Goal: Transaction & Acquisition: Purchase product/service

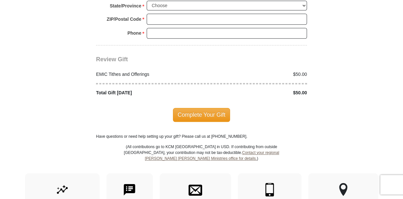
scroll to position [669, 0]
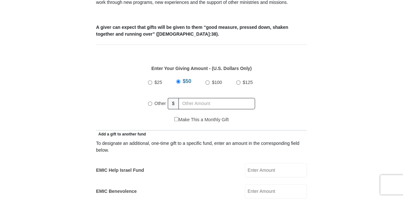
scroll to position [292, 0]
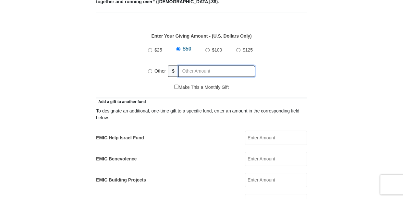
radio input "true"
click at [185, 65] on input "text" at bounding box center [218, 70] width 74 height 11
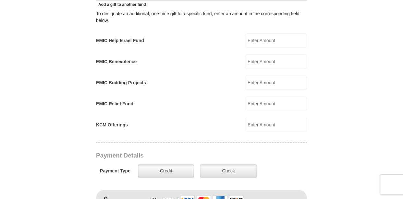
scroll to position [454, 0]
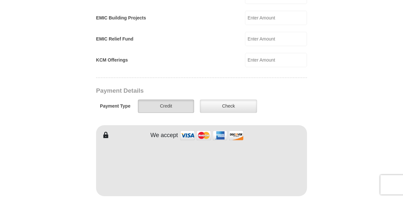
type input "140.00"
click at [165, 100] on label "Credit" at bounding box center [166, 106] width 56 height 13
click at [0, 0] on input "Credit" at bounding box center [0, 0] width 0 height 0
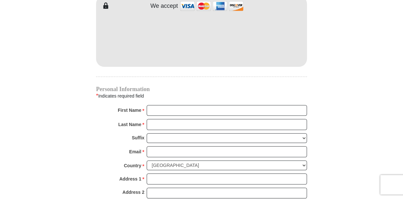
scroll to position [583, 0]
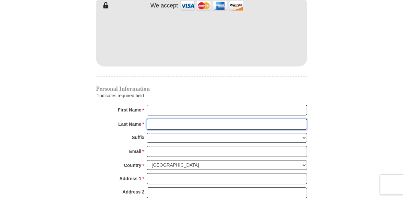
click at [168, 119] on input "Last Name *" at bounding box center [227, 124] width 160 height 11
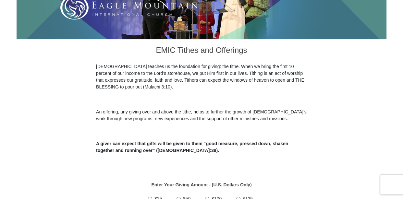
scroll to position [0, 0]
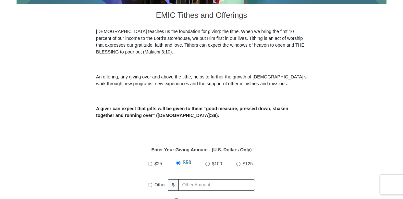
scroll to position [162, 0]
